Goal: Contribute content: Add original content to the website for others to see

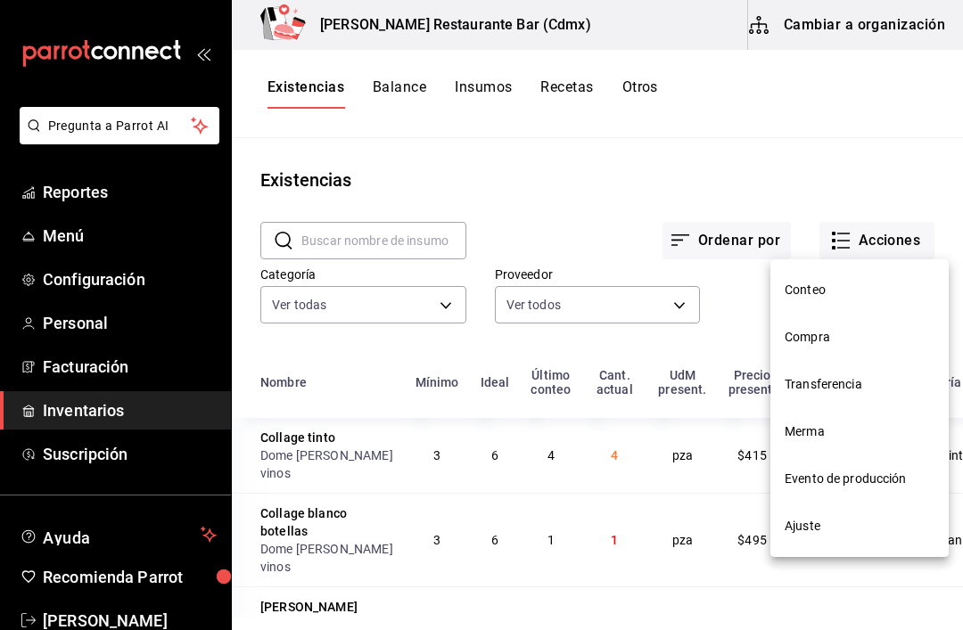
click at [119, 196] on div at bounding box center [481, 315] width 963 height 630
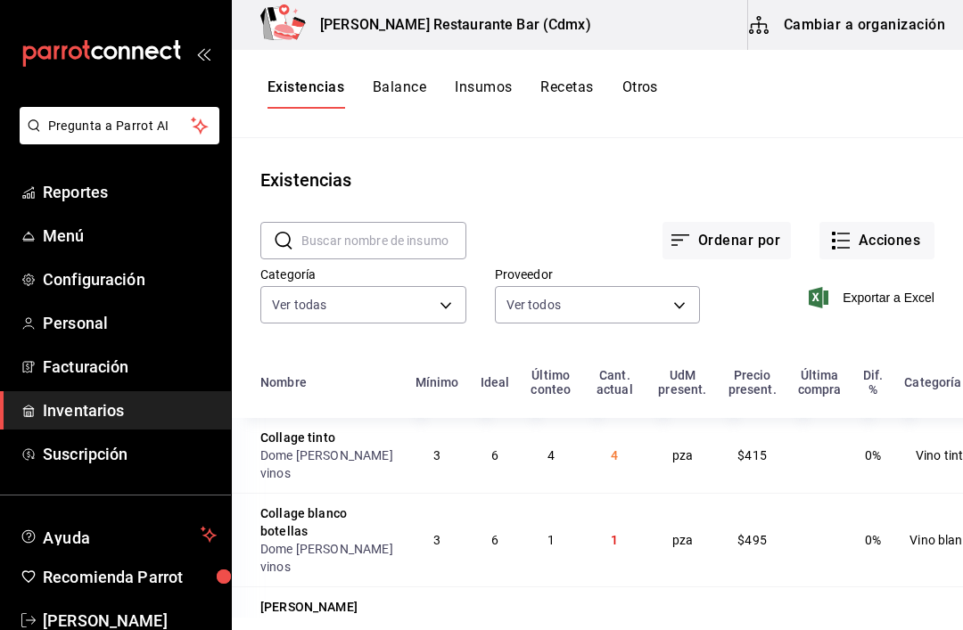
click at [57, 229] on span "Menú" at bounding box center [130, 236] width 174 height 24
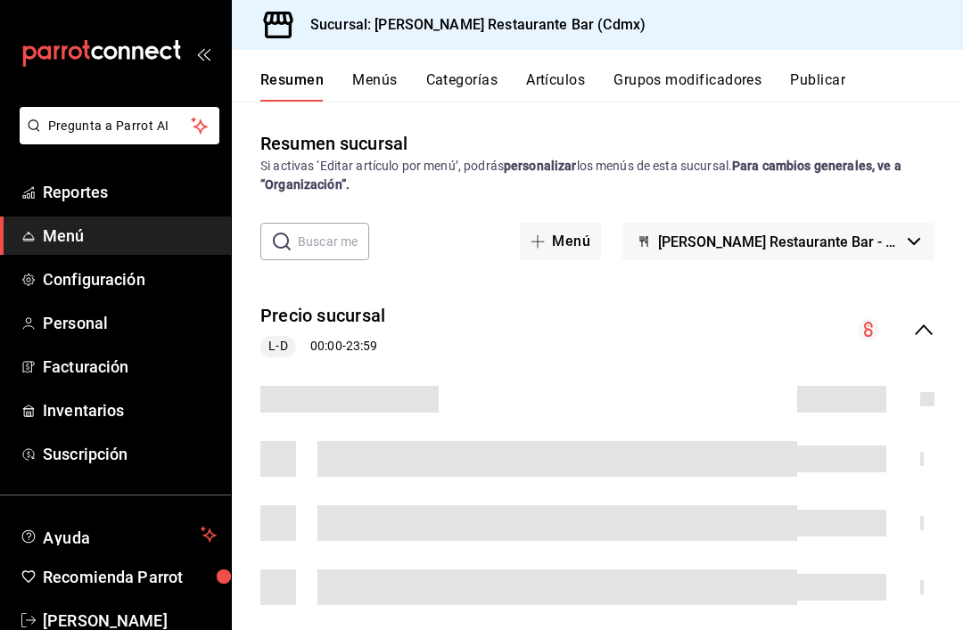
click at [568, 82] on button "Artículos" at bounding box center [555, 86] width 59 height 30
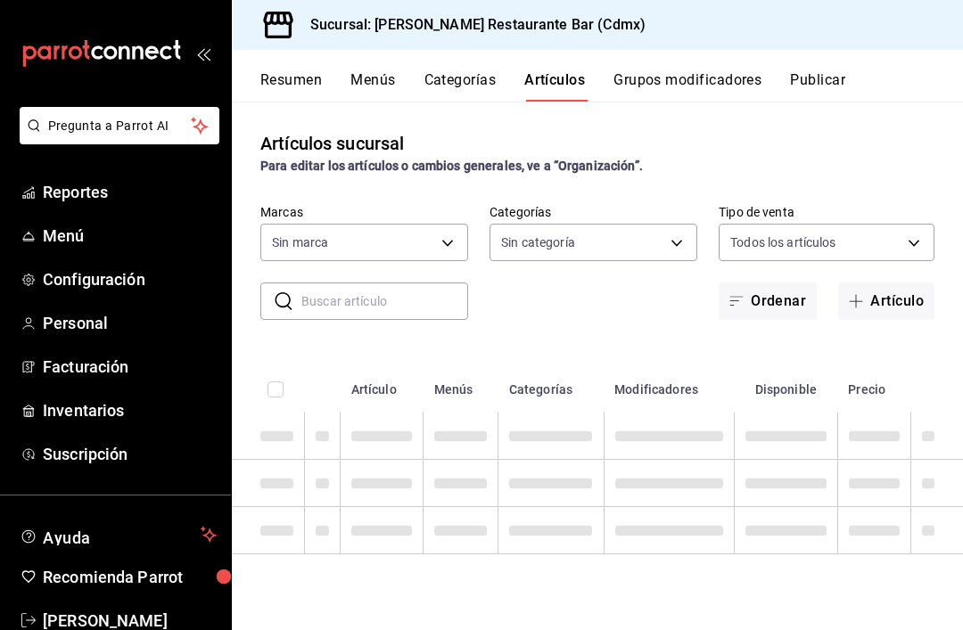
type input "908d6df4-2f26-4775-af38-303bc5da28fc"
type input "d988eb86-8b76-456a-932a-bba2e53dadab,5bf03305-0487-47d5-9649-1ba07f098c26,e7b73…"
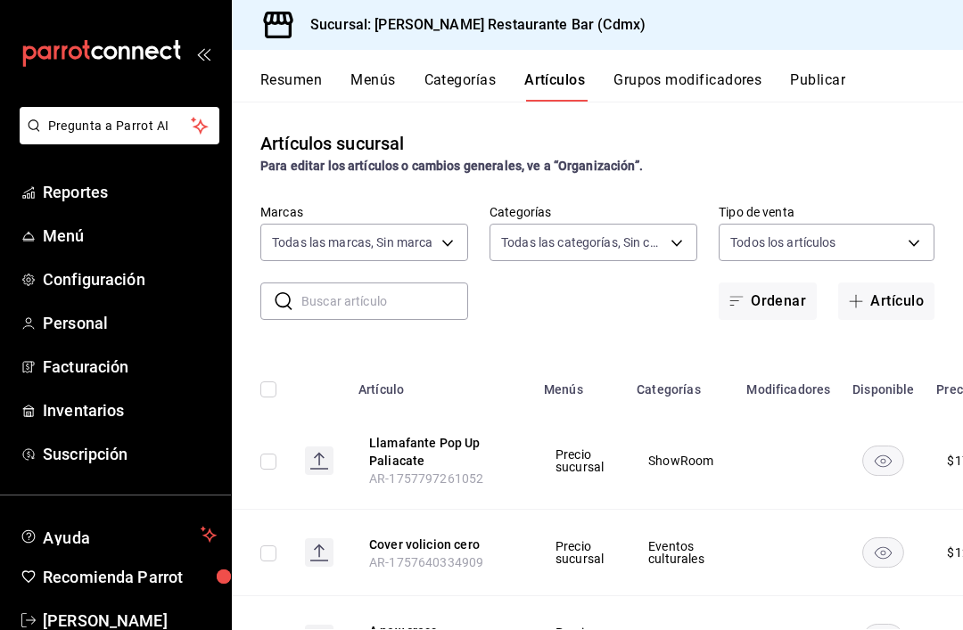
click at [888, 312] on button "Artículo" at bounding box center [886, 301] width 96 height 37
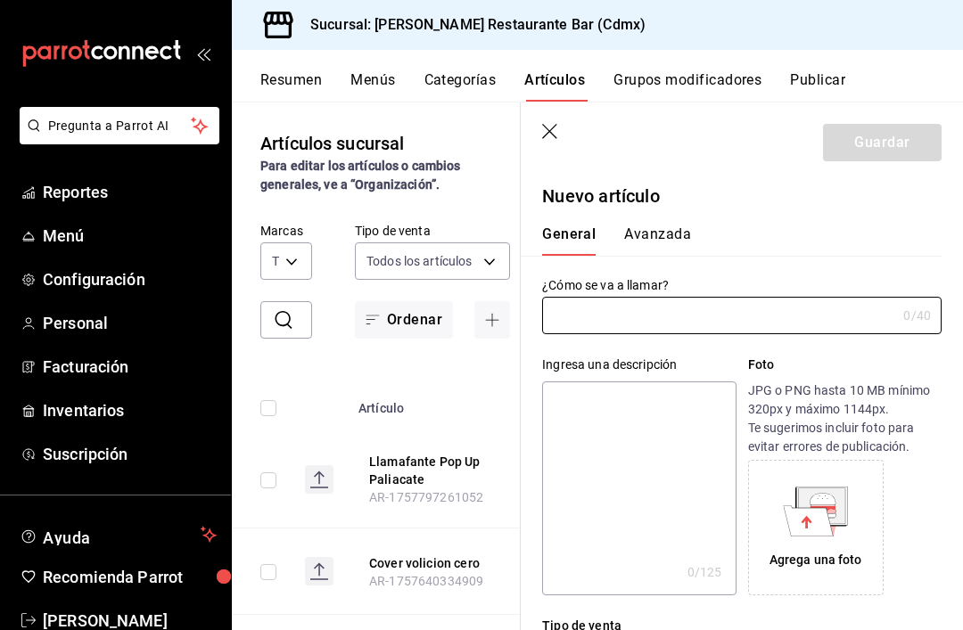
type input "AR-1758161004615"
click at [784, 323] on input "text" at bounding box center [719, 316] width 354 height 36
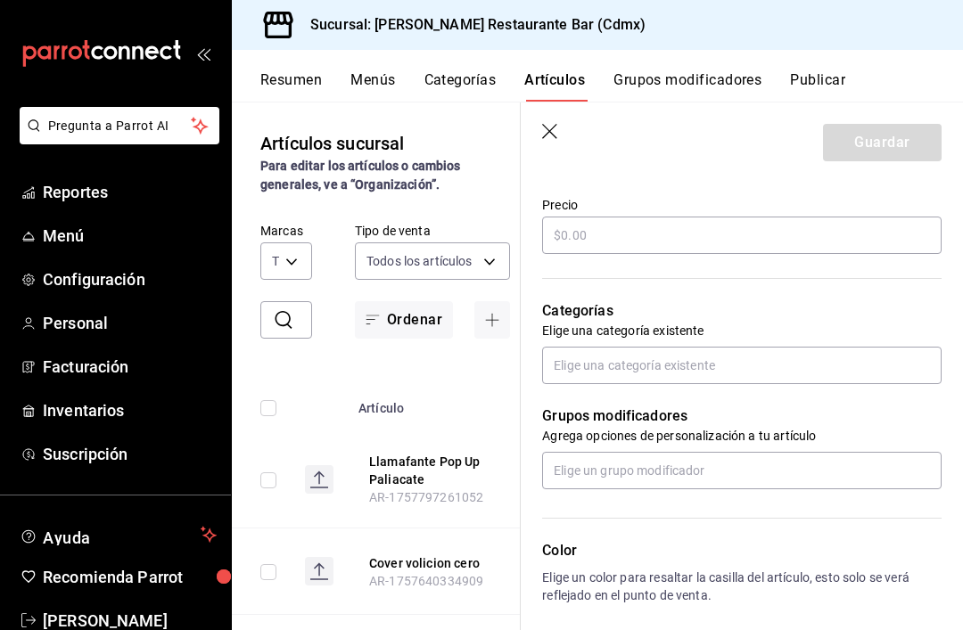
scroll to position [515, 0]
type input "Jaiku evento"
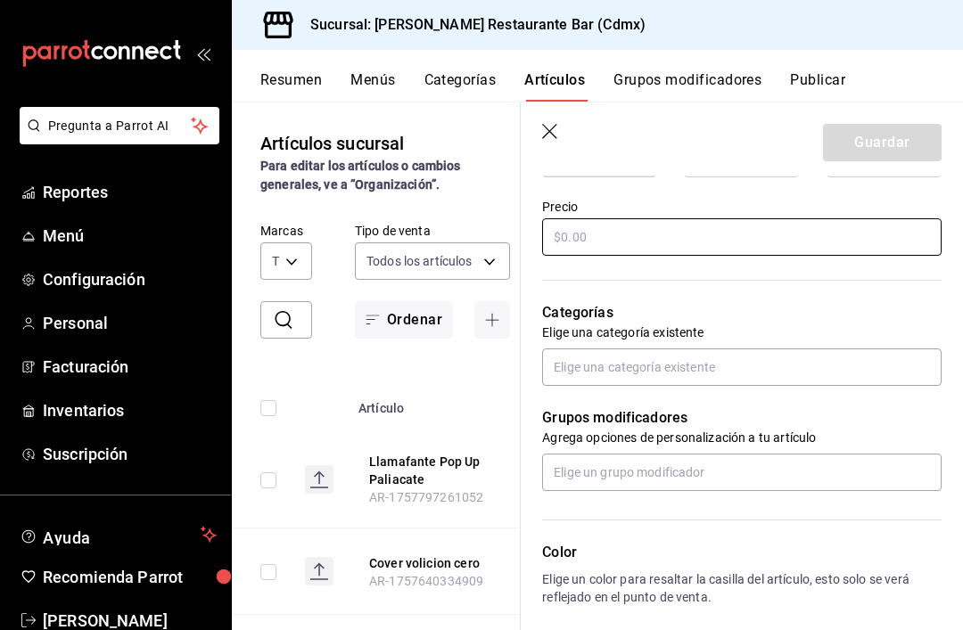
click at [769, 236] on input "text" at bounding box center [741, 236] width 399 height 37
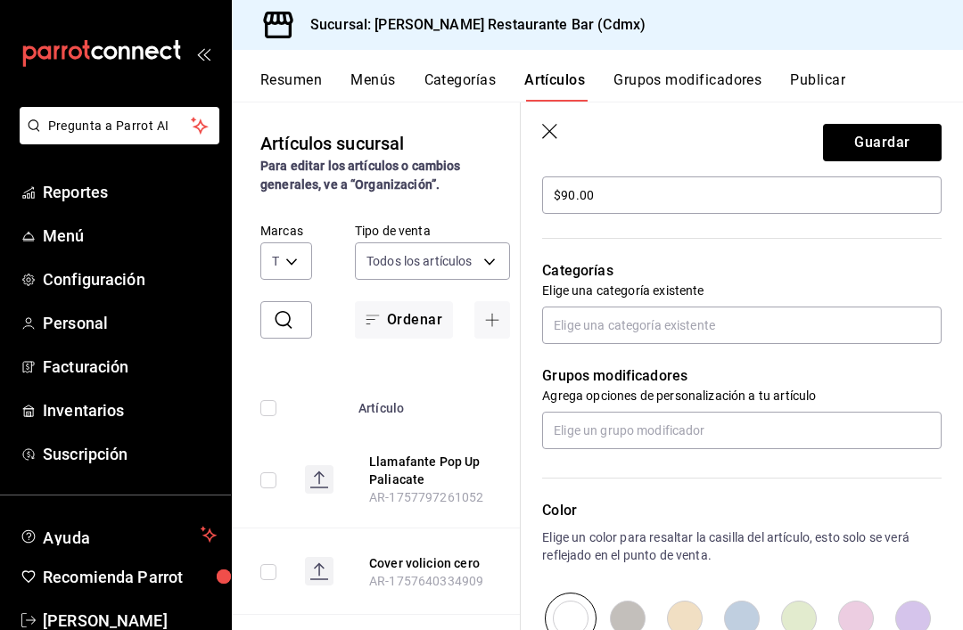
scroll to position [565, 0]
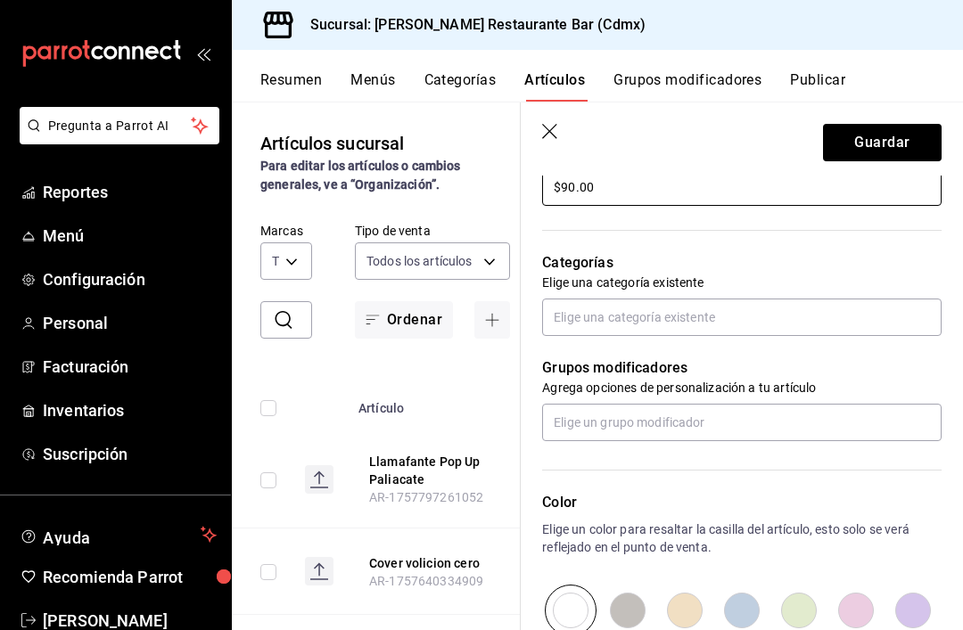
type input "$90.00"
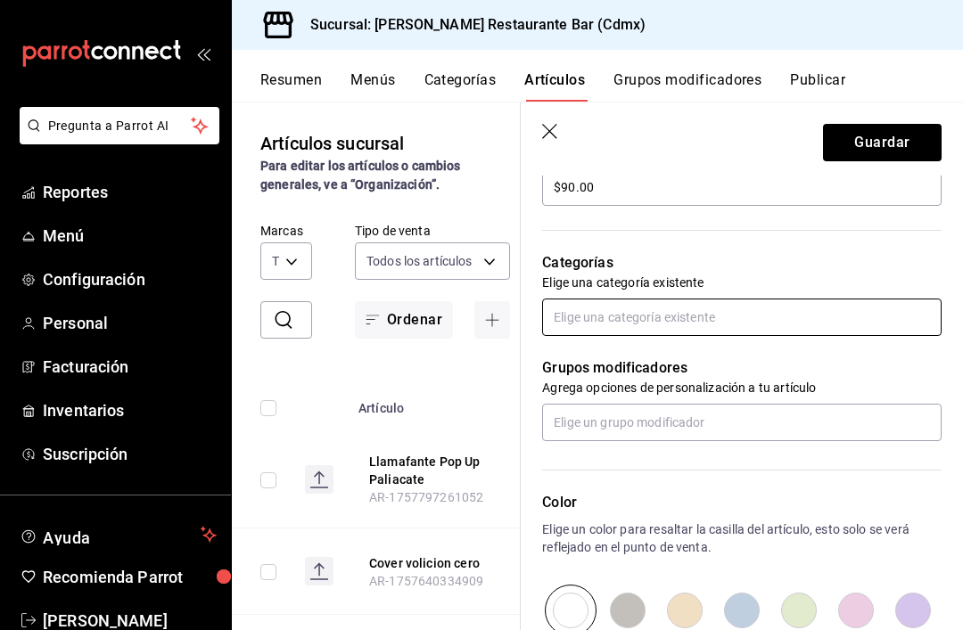
click at [835, 322] on input "text" at bounding box center [741, 317] width 399 height 37
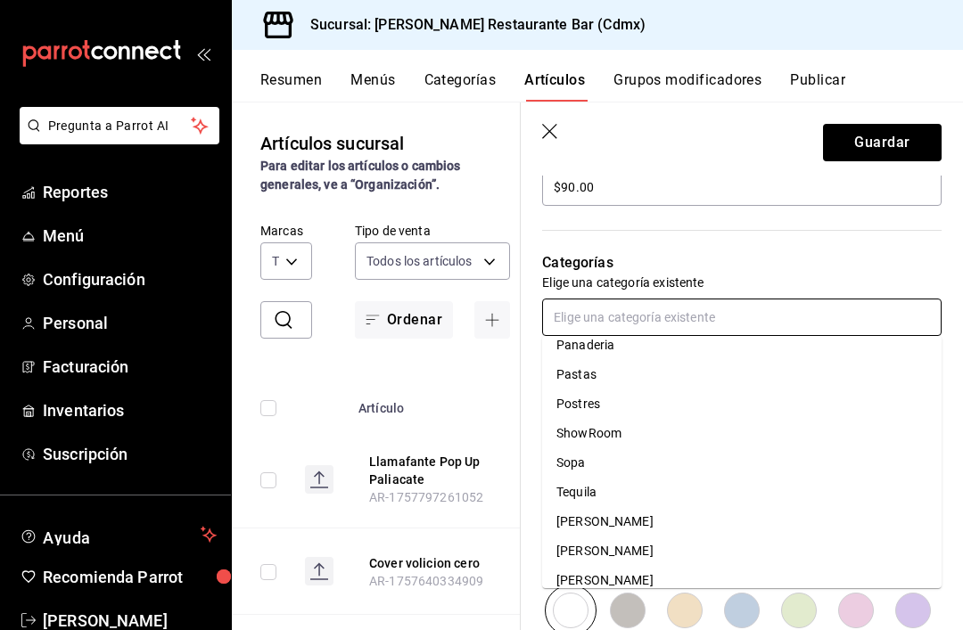
scroll to position [307, 0]
click at [645, 430] on li "ShowRoom" at bounding box center [741, 432] width 399 height 29
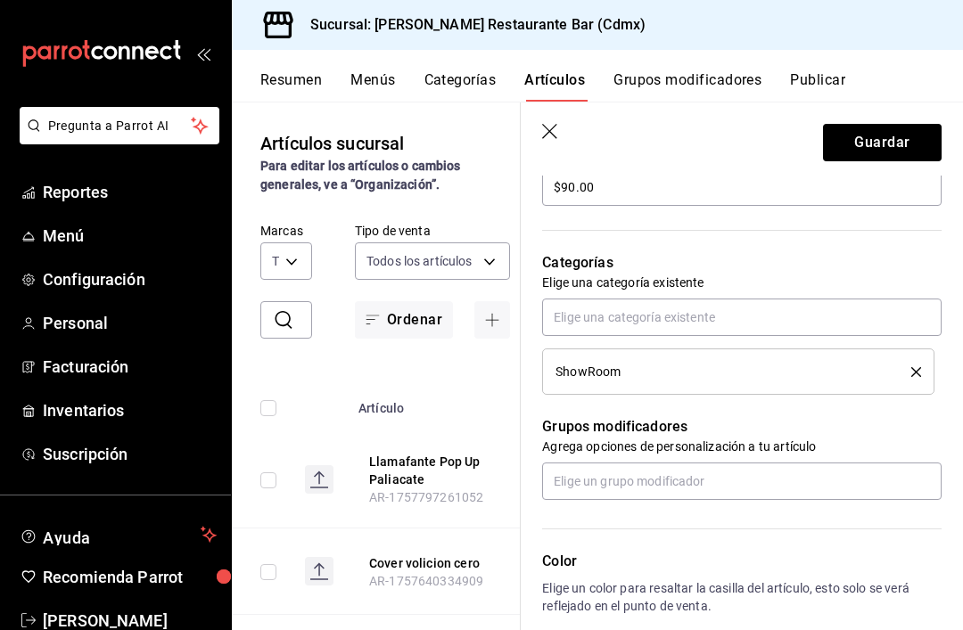
click at [657, 372] on div "ShowRoom" at bounding box center [719, 371] width 329 height 12
click at [917, 376] on icon "delete" at bounding box center [916, 372] width 10 height 10
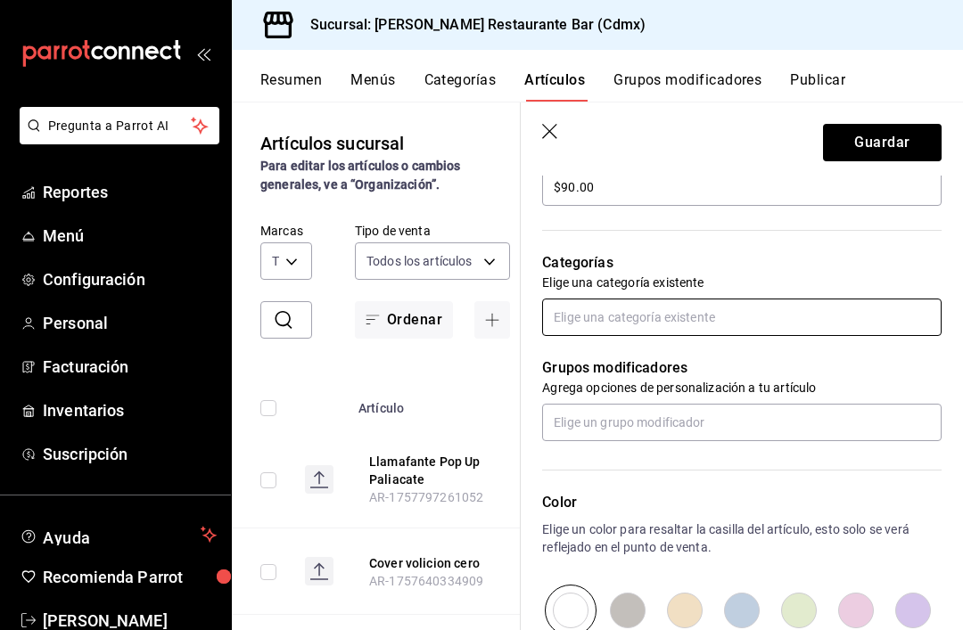
click at [659, 329] on input "text" at bounding box center [741, 317] width 399 height 37
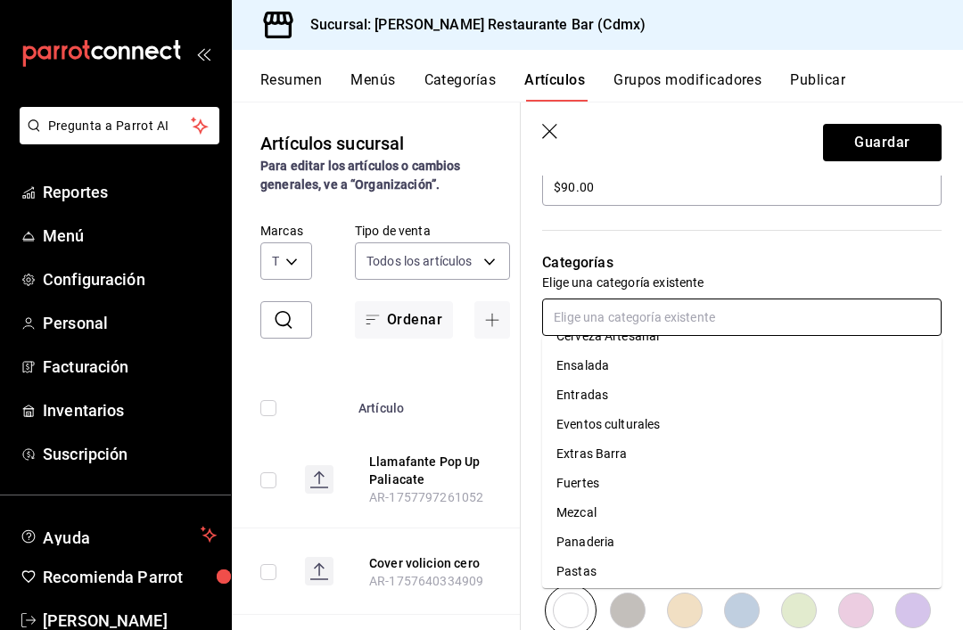
scroll to position [111, 0]
click at [664, 425] on li "Eventos culturales" at bounding box center [741, 422] width 399 height 29
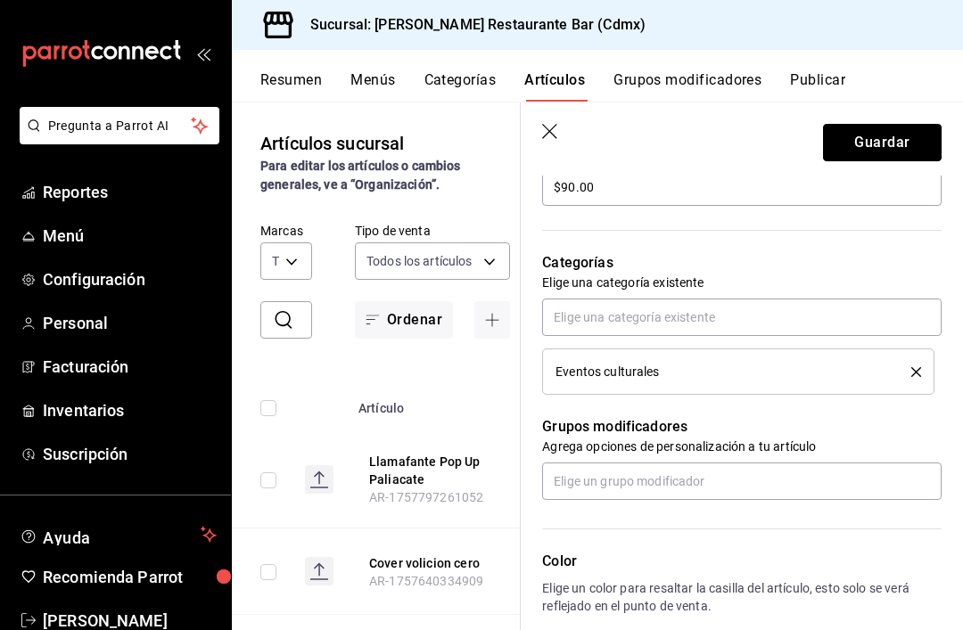
click at [902, 144] on button "Guardar" at bounding box center [882, 142] width 119 height 37
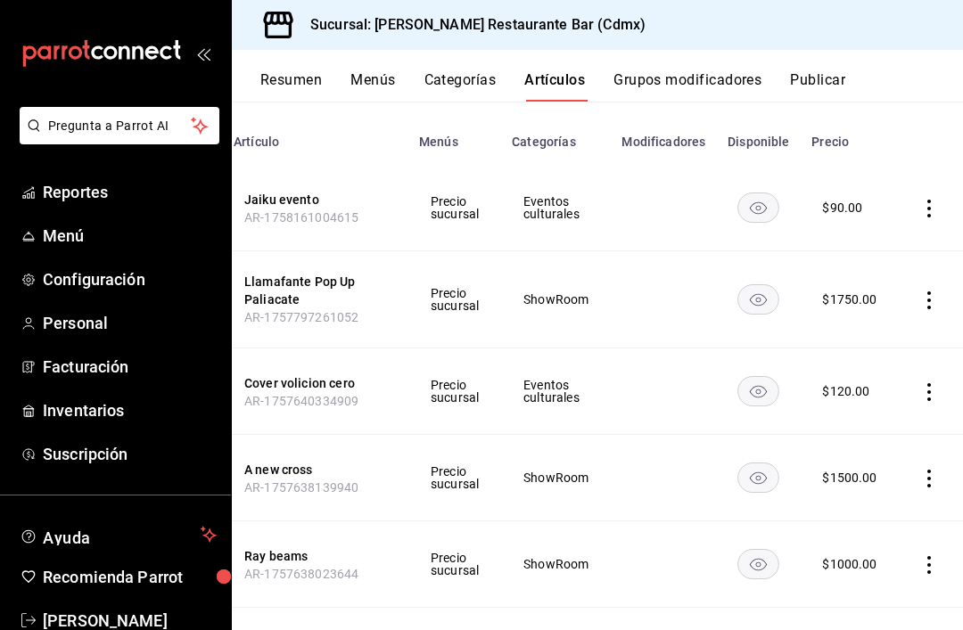
scroll to position [0, 99]
